Goal: Communication & Community: Answer question/provide support

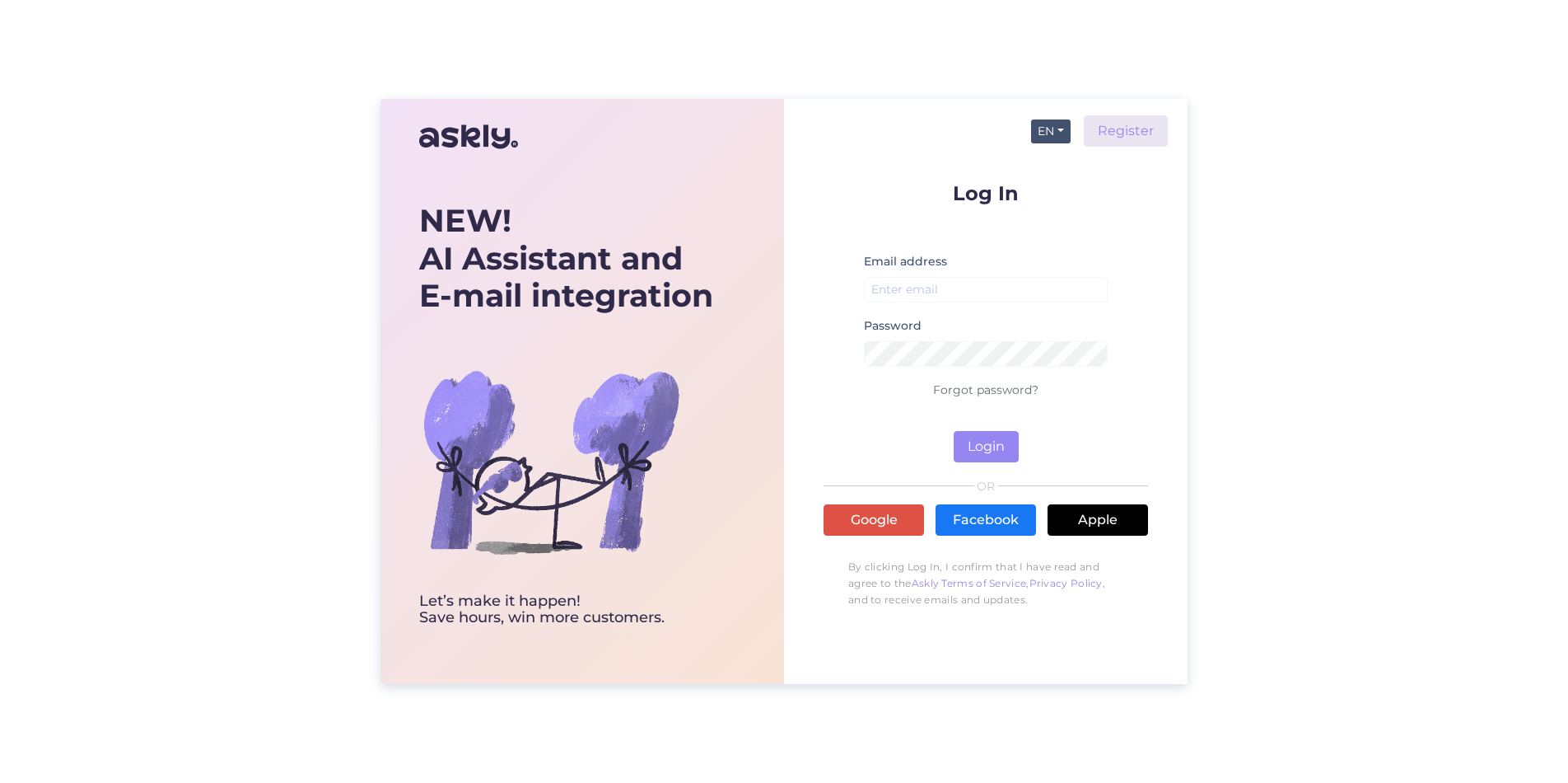
click at [1068, 123] on button "EN" at bounding box center [1051, 131] width 40 height 24
click at [1049, 165] on link "ET" at bounding box center [1043, 165] width 56 height 26
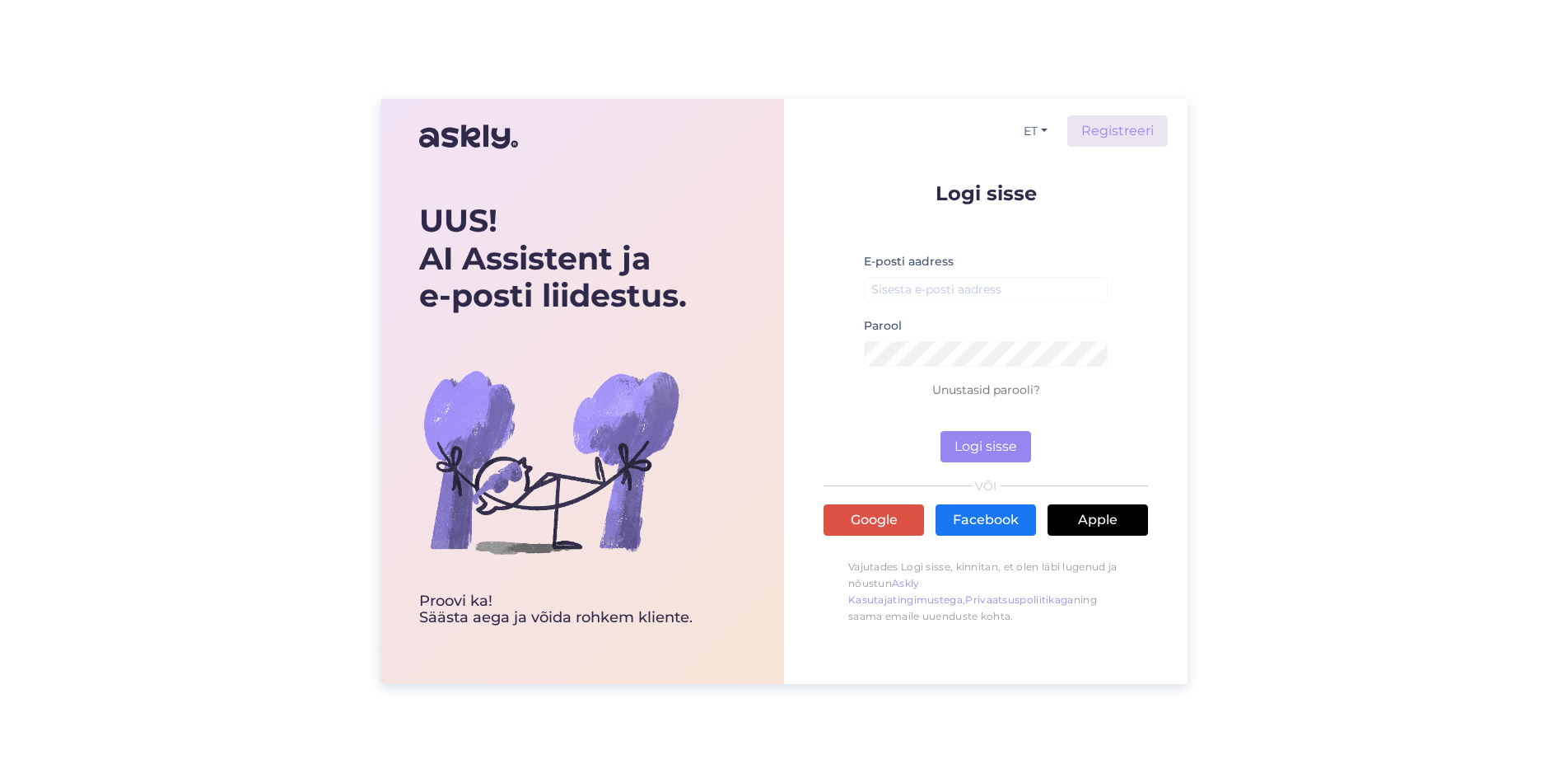
click at [956, 272] on div "E-posti aadress" at bounding box center [986, 283] width 244 height 64
click at [957, 289] on input "email" at bounding box center [986, 289] width 244 height 25
type input "[EMAIL_ADDRESS][DOMAIN_NAME]"
click at [989, 457] on button "Logi sisse" at bounding box center [986, 446] width 90 height 32
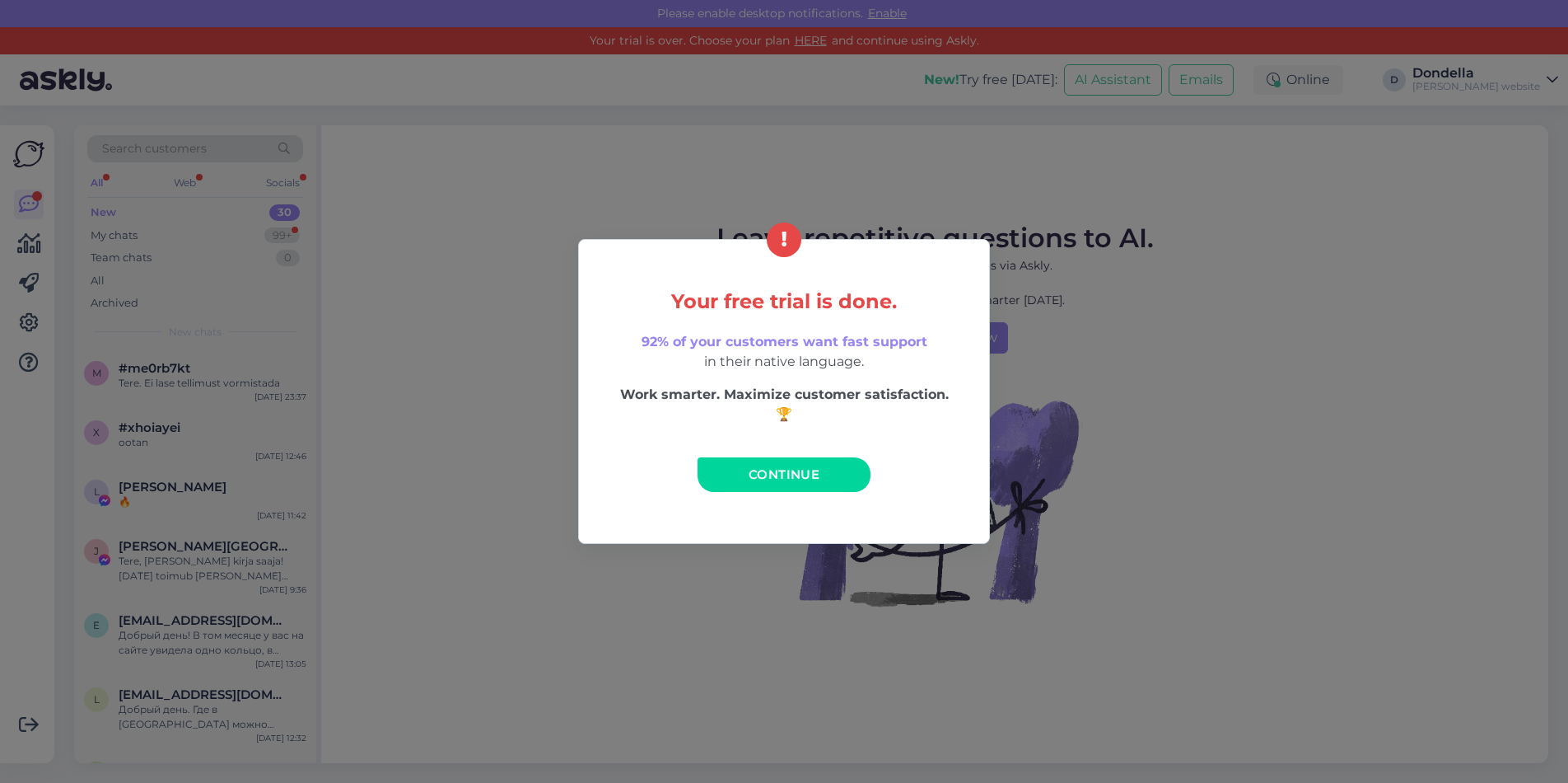
click at [772, 468] on span "Continue" at bounding box center [784, 475] width 71 height 16
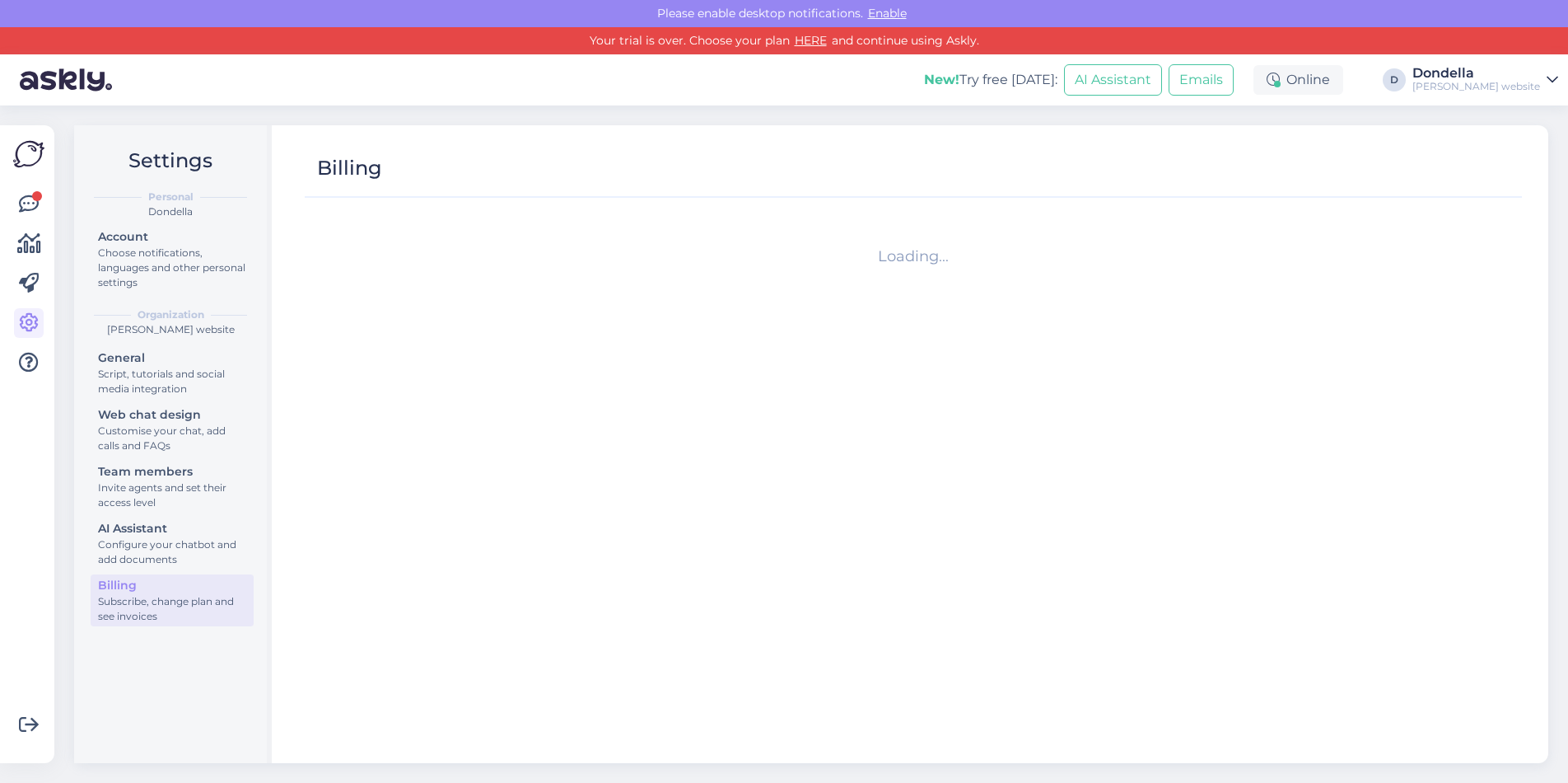
click at [33, 189] on div at bounding box center [29, 445] width 32 height 612
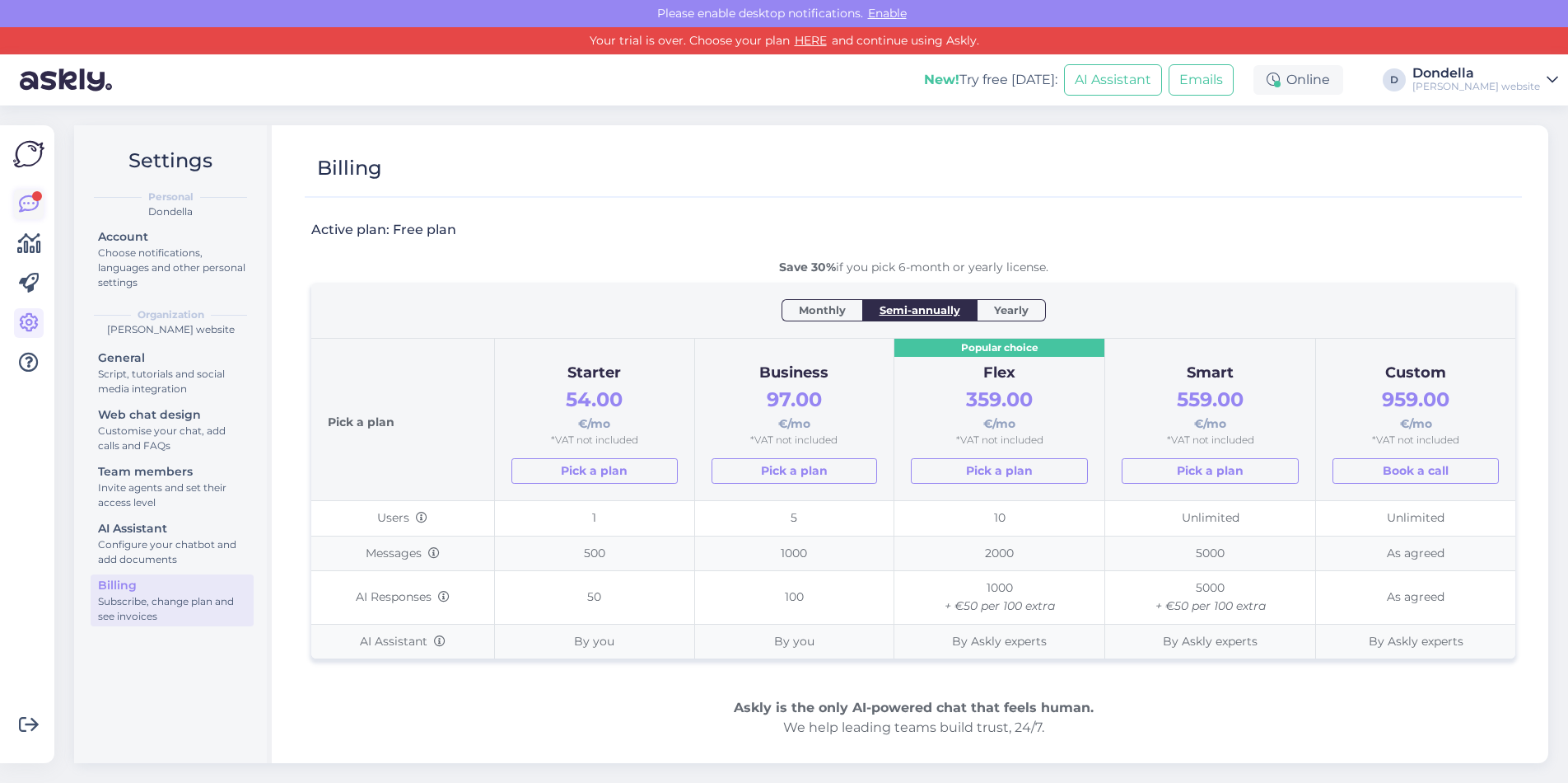
click at [33, 205] on icon at bounding box center [29, 204] width 20 height 20
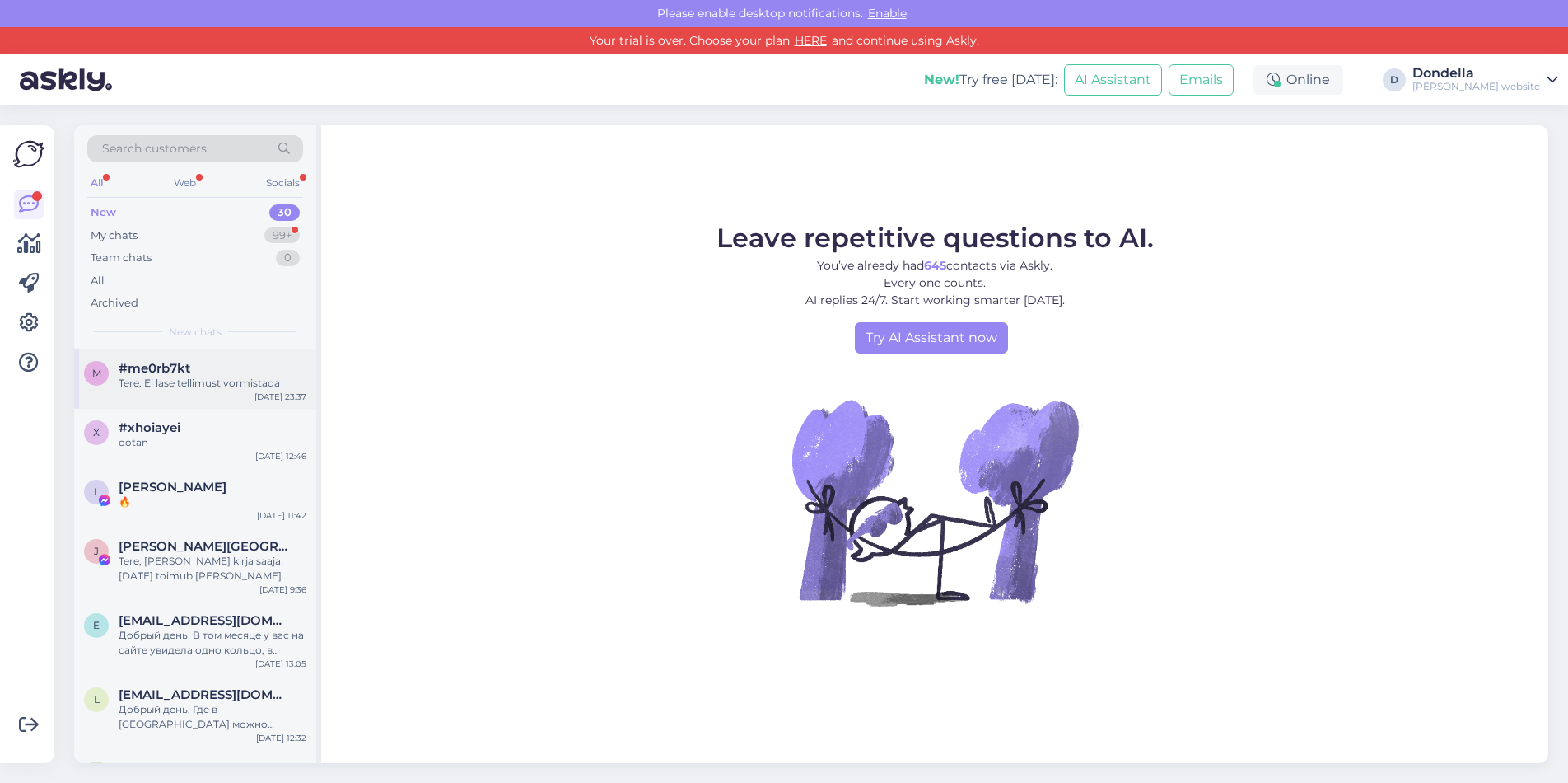
click at [218, 364] on div "#me0rb7kt" at bounding box center [213, 368] width 188 height 15
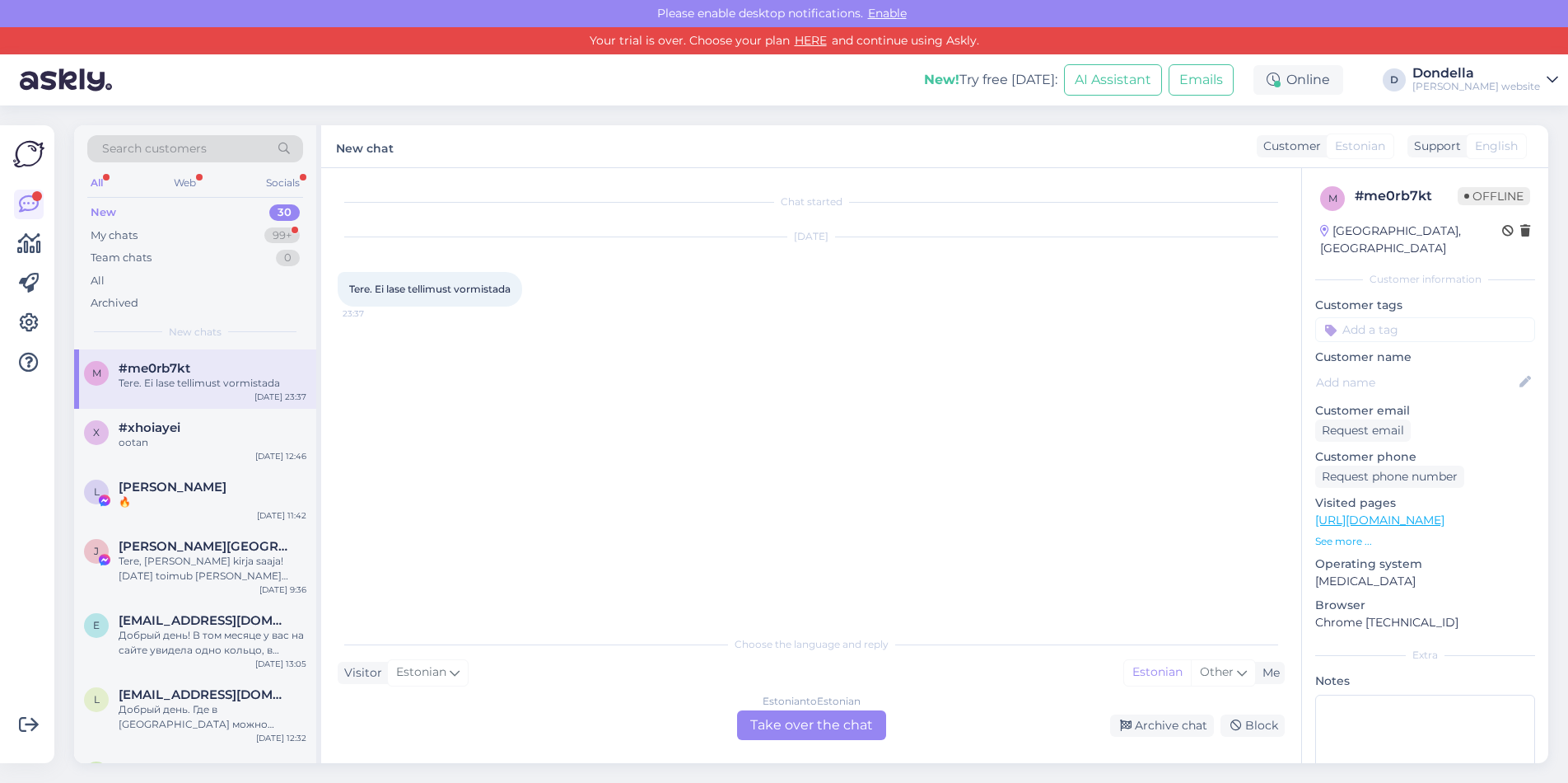
click at [850, 731] on div "Estonian to Estonian Take over the chat" at bounding box center [812, 725] width 149 height 30
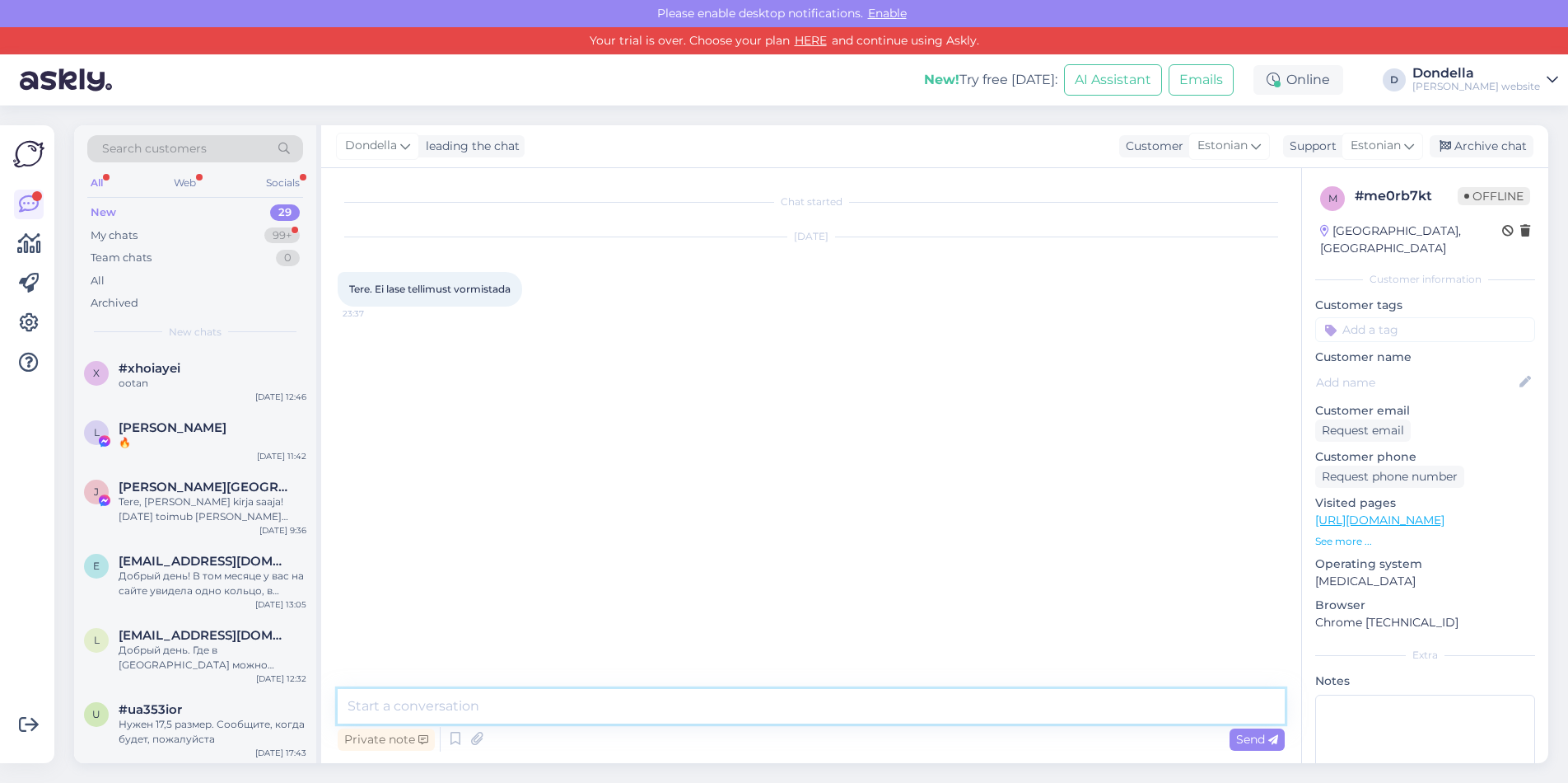
drag, startPoint x: 582, startPoint y: 692, endPoint x: 611, endPoint y: 708, distance: 33.1
click at [582, 692] on textarea at bounding box center [811, 706] width 947 height 34
type textarea "Tere, mis vea tõi, et tellimust teha ei saanud?"
click at [1136, 2] on div "Please enable desktop notifications. Enable" at bounding box center [784, 13] width 1568 height 27
